Goal: Information Seeking & Learning: Learn about a topic

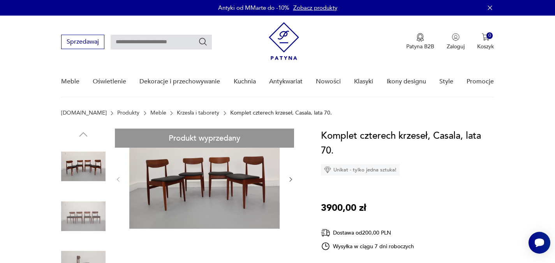
click at [188, 114] on link "Krzesła i taborety" at bounding box center [198, 113] width 42 height 6
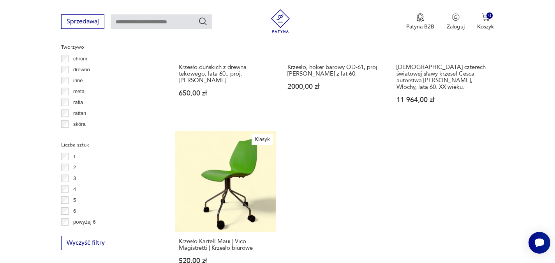
scroll to position [1141, 0]
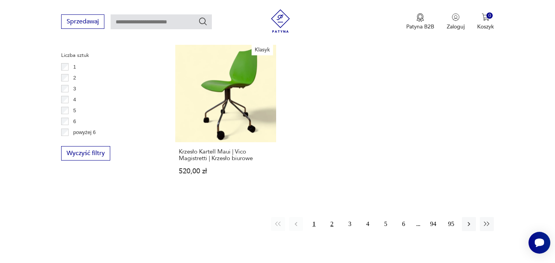
click at [334, 217] on button "2" at bounding box center [332, 224] width 14 height 14
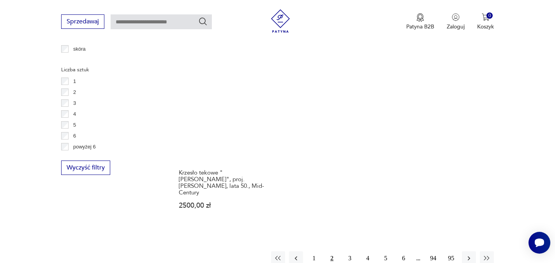
scroll to position [1142, 0]
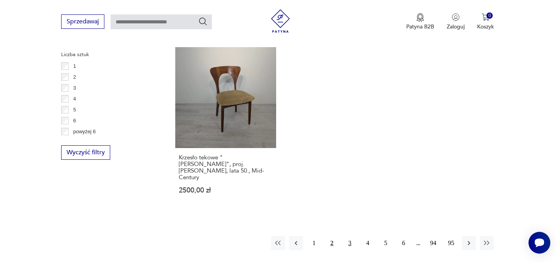
click at [349, 236] on button "3" at bounding box center [350, 243] width 14 height 14
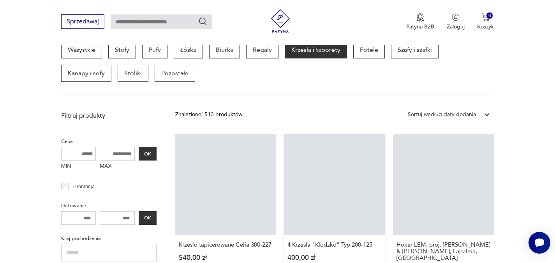
scroll to position [207, 0]
